Goal: Transaction & Acquisition: Purchase product/service

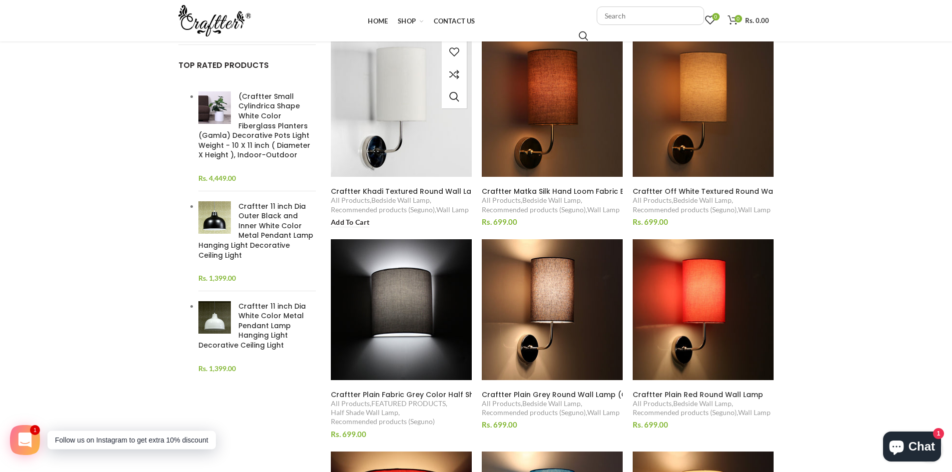
scroll to position [100, 0]
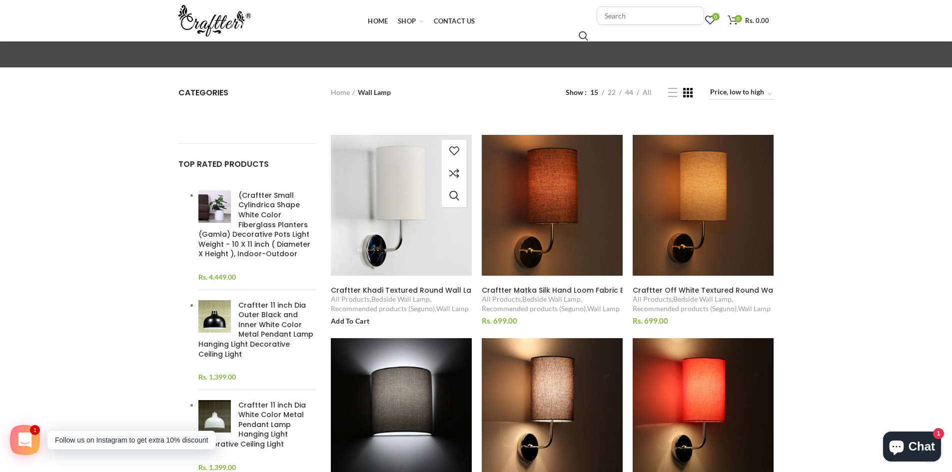
click at [406, 215] on img at bounding box center [401, 205] width 154 height 154
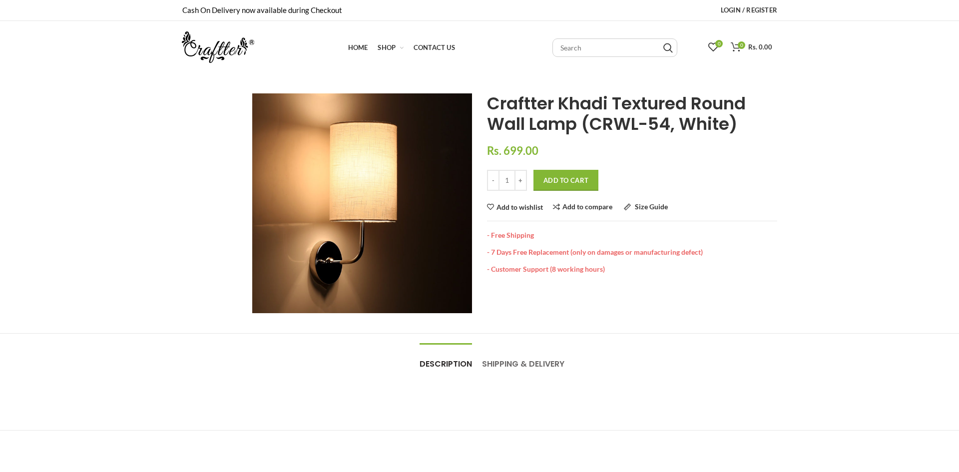
click at [367, 229] on img at bounding box center [362, 203] width 220 height 220
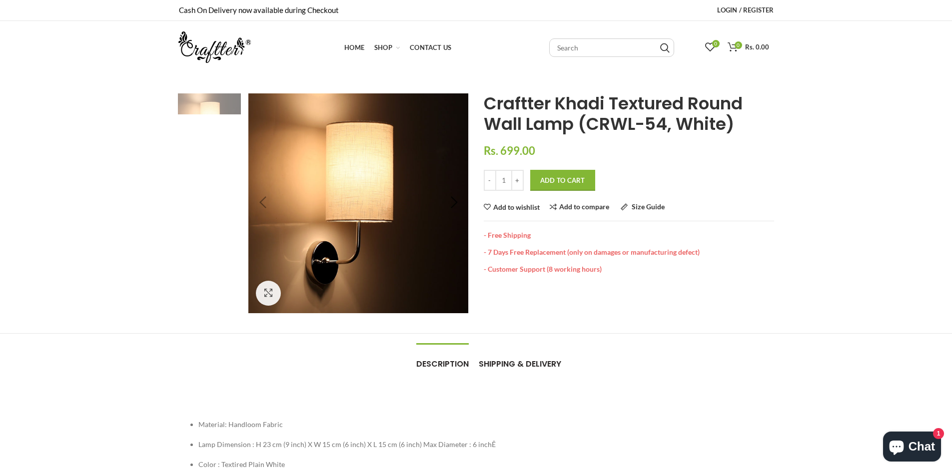
click at [512, 363] on span "Shipping & Delivery" at bounding box center [520, 363] width 82 height 11
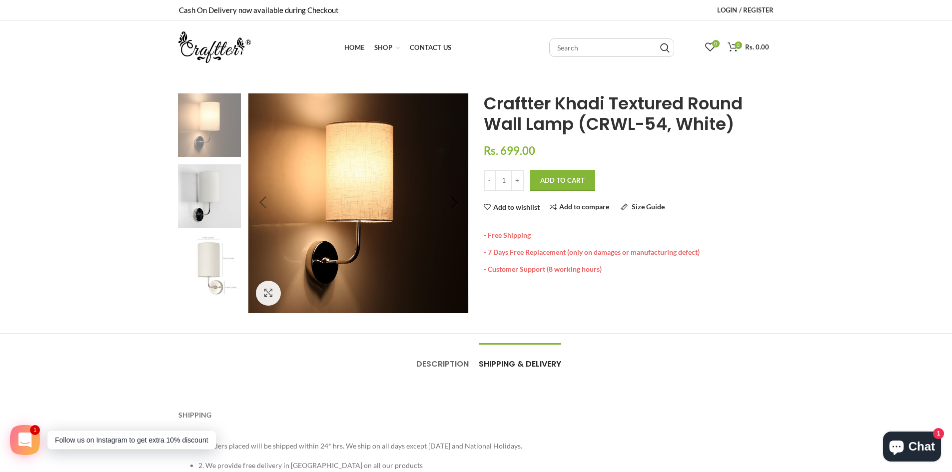
click at [204, 269] on img at bounding box center [209, 266] width 63 height 63
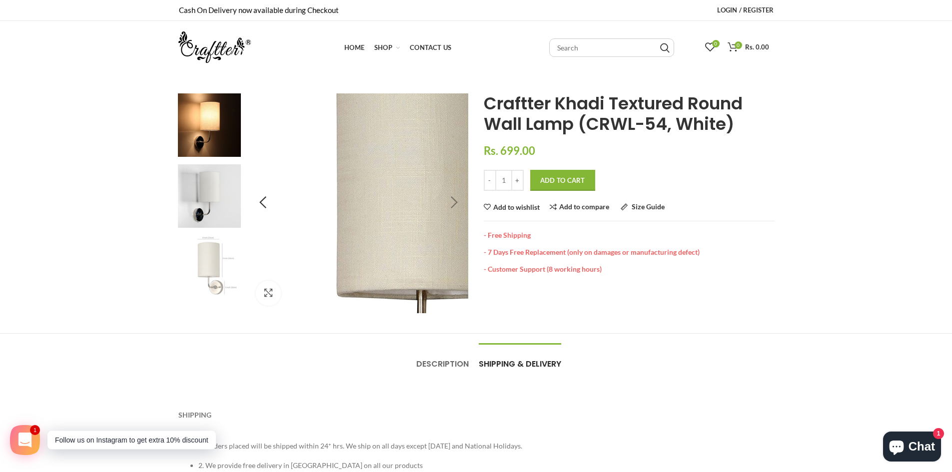
click at [388, 193] on img at bounding box center [430, 215] width 500 height 500
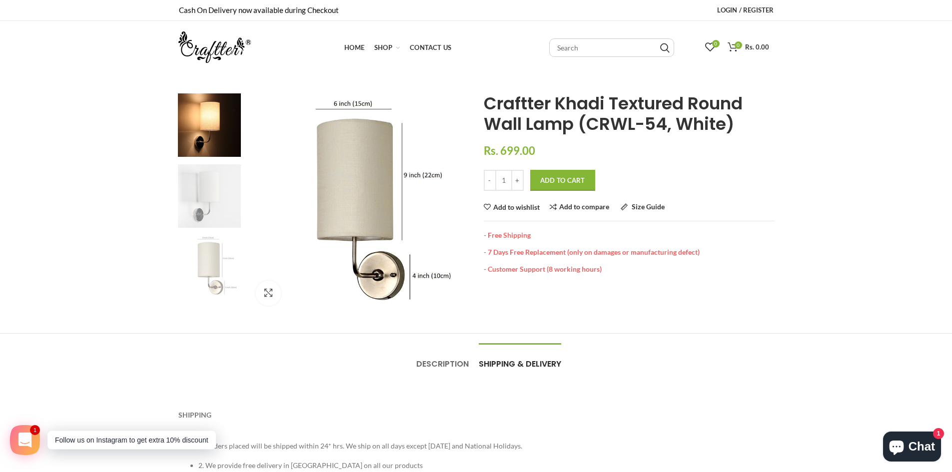
click at [209, 192] on img at bounding box center [209, 195] width 63 height 63
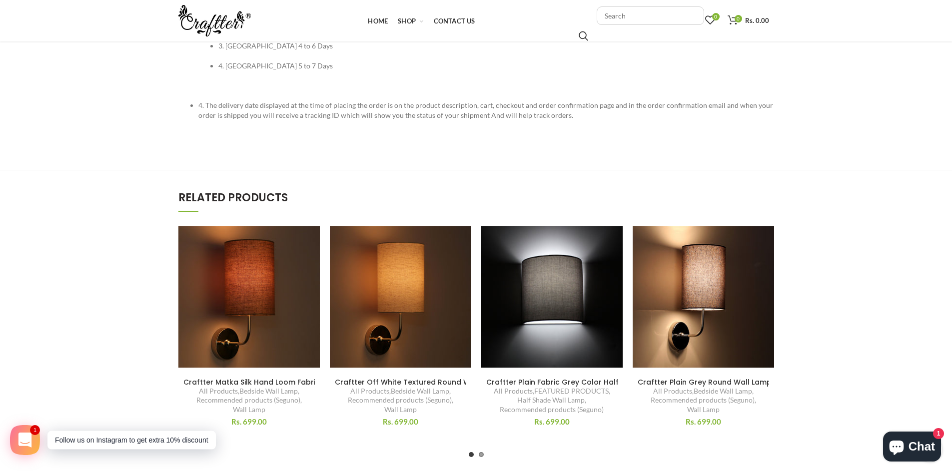
scroll to position [700, 0]
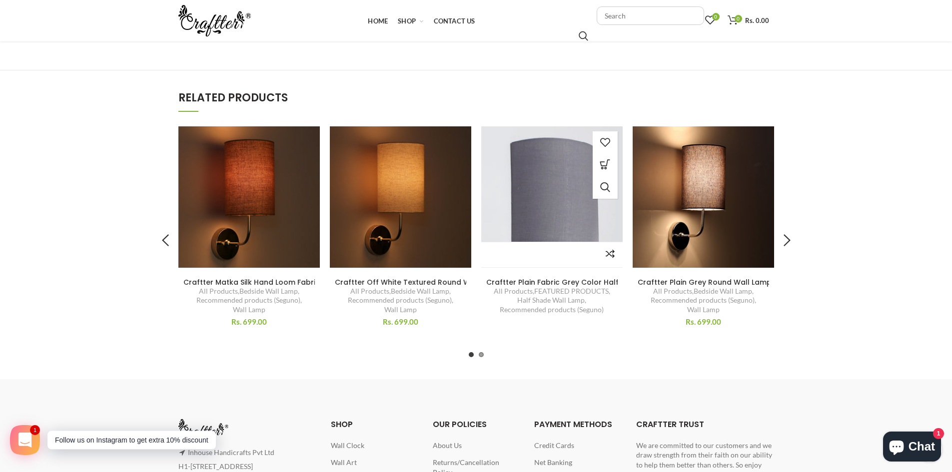
click at [567, 188] on img at bounding box center [552, 197] width 154 height 154
